Goal: Entertainment & Leisure: Consume media (video, audio)

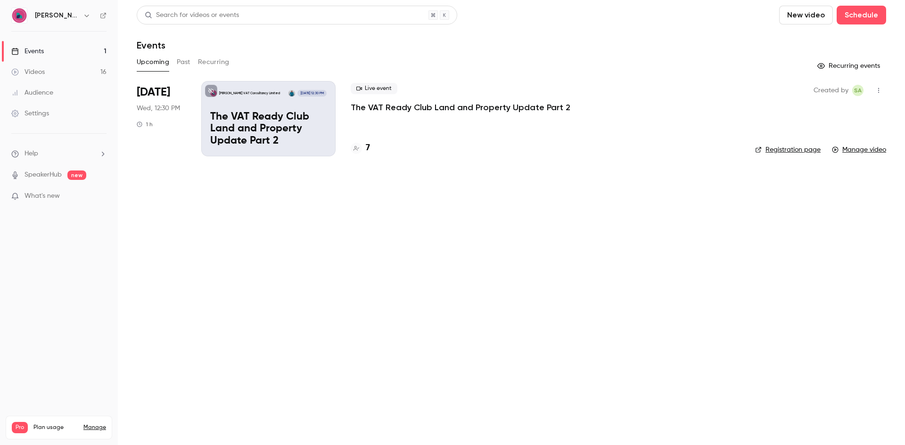
click at [45, 197] on span "What's new" at bounding box center [42, 196] width 35 height 10
click at [215, 365] on div at bounding box center [452, 222] width 905 height 445
click at [64, 74] on link "Videos 16" at bounding box center [59, 72] width 118 height 21
